Goal: Book appointment/travel/reservation

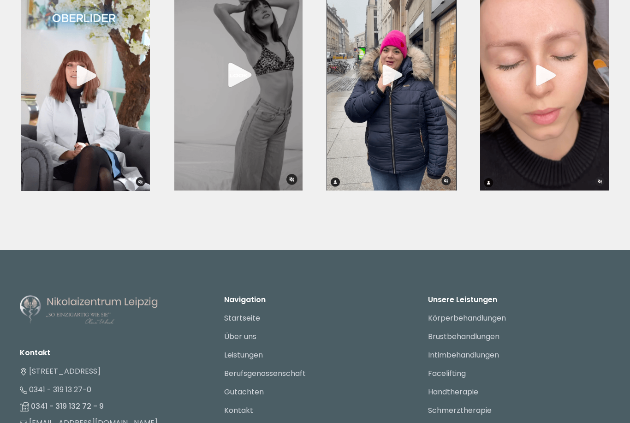
scroll to position [3358, 0]
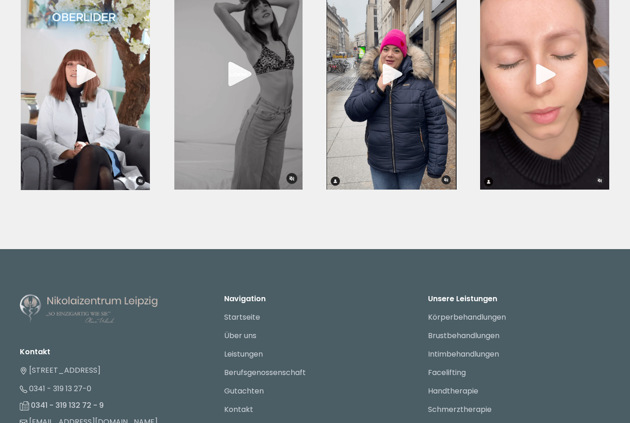
click at [264, 327] on li "Über uns" at bounding box center [315, 336] width 182 height 18
click at [253, 331] on link "Über uns" at bounding box center [240, 336] width 32 height 11
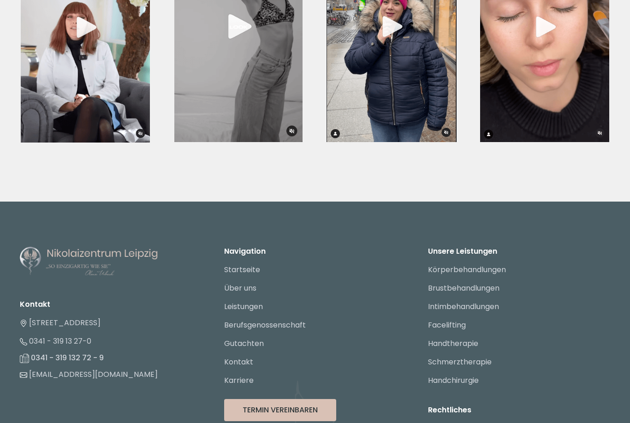
scroll to position [3429, 0]
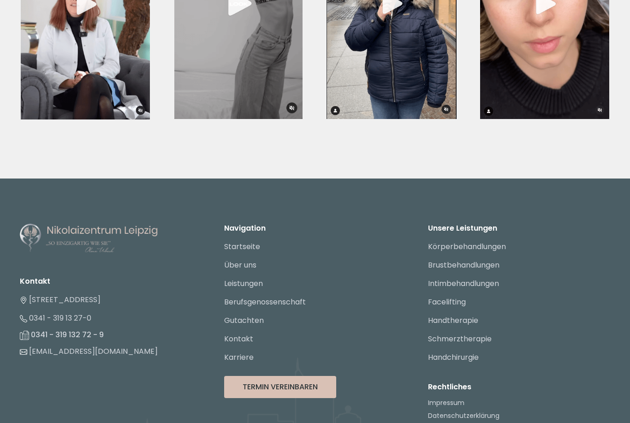
click at [317, 376] on button "Termin Vereinbaren" at bounding box center [280, 387] width 112 height 22
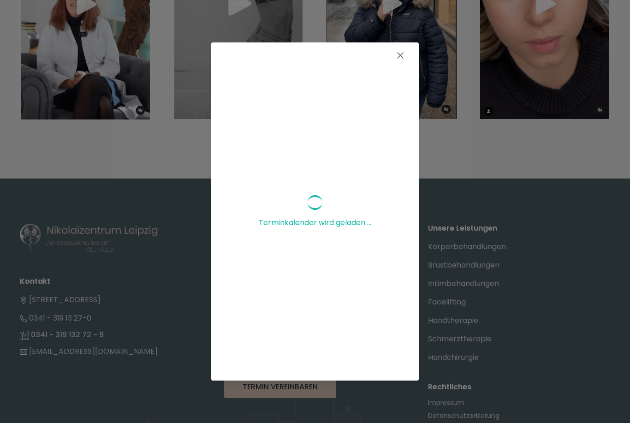
click at [401, 65] on button at bounding box center [400, 55] width 18 height 18
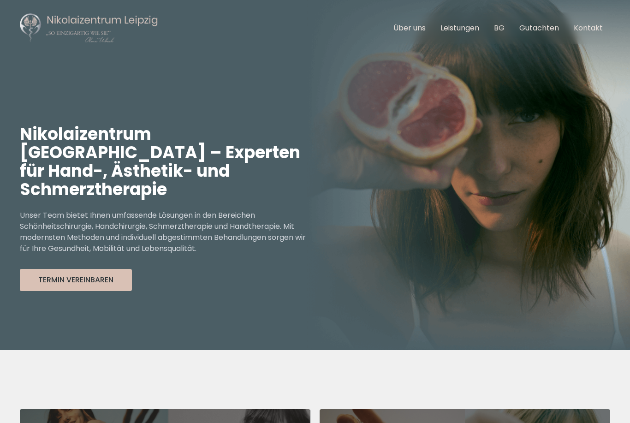
scroll to position [0, 0]
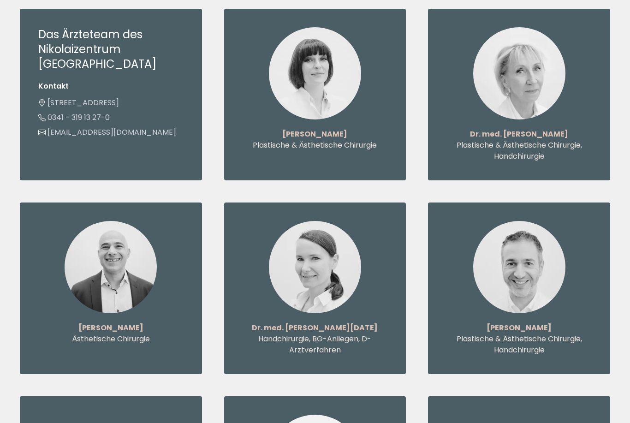
scroll to position [1024, 0]
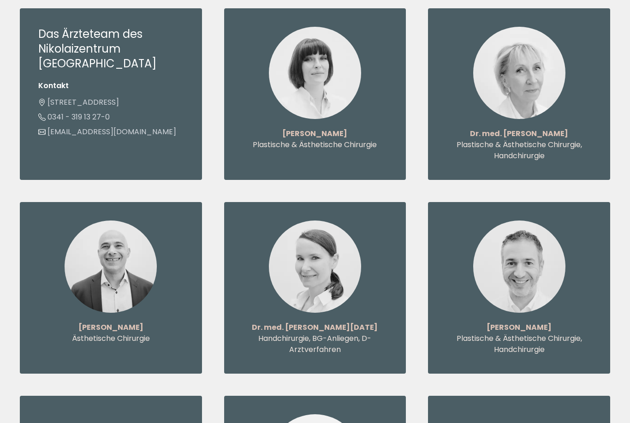
click at [532, 128] on strong "Dr. med. [PERSON_NAME]" at bounding box center [519, 133] width 98 height 11
click at [539, 139] on p "Plastische & Ästhetische Chirurgie, Handchirurgie" at bounding box center [518, 150] width 145 height 22
click at [533, 71] on img at bounding box center [519, 73] width 92 height 92
click at [534, 68] on img at bounding box center [519, 73] width 92 height 92
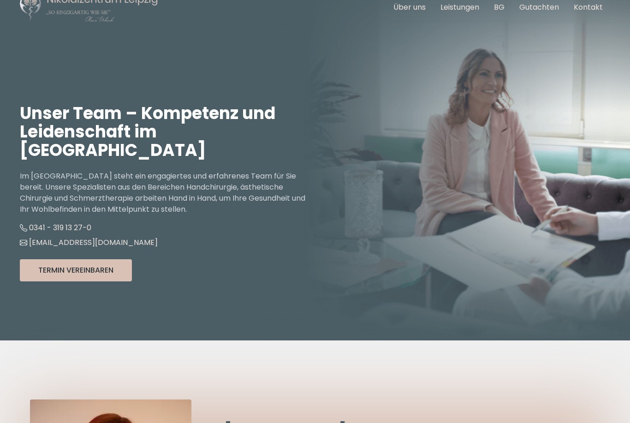
scroll to position [0, 0]
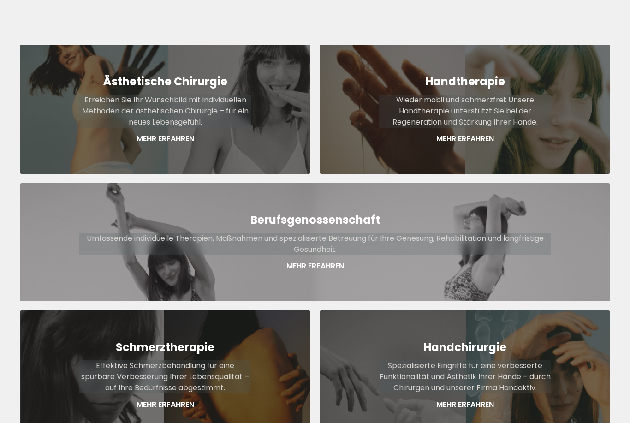
scroll to position [373, 0]
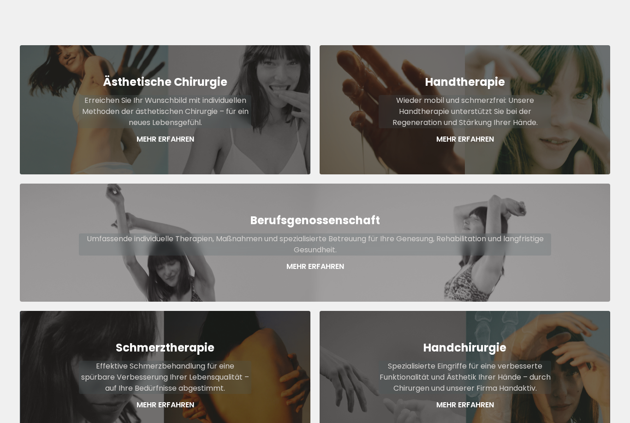
click at [489, 106] on p "Wieder mobil und schmerzfrei: Unsere Handtherapie unterstützt Sie bei der Regen…" at bounding box center [464, 111] width 172 height 33
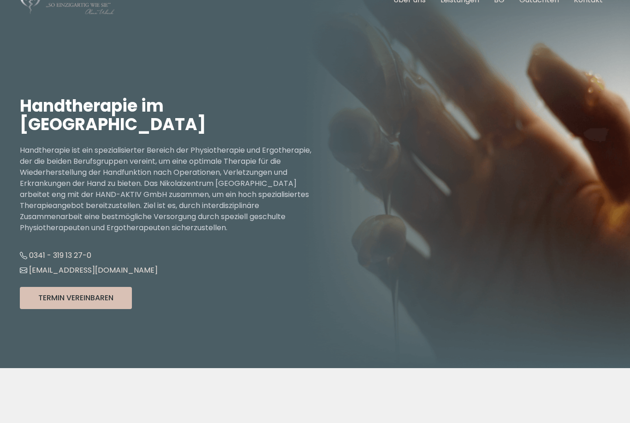
scroll to position [38, 0]
click at [105, 306] on button "Termin Vereinbaren" at bounding box center [76, 298] width 112 height 22
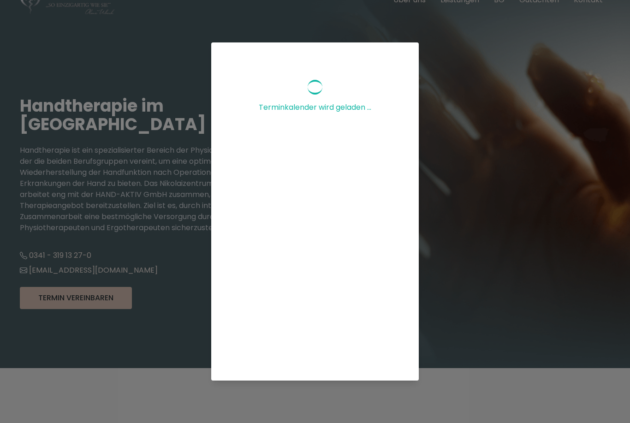
scroll to position [119, 0]
click at [470, 384] on div "Terminkalender wird geladen ..." at bounding box center [315, 211] width 630 height 423
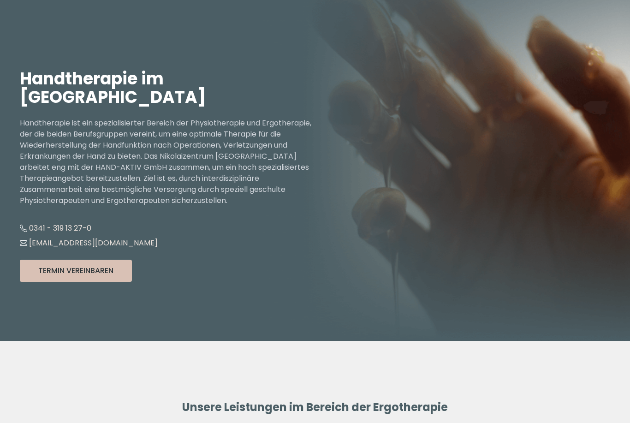
scroll to position [67, 0]
